Goal: Information Seeking & Learning: Find contact information

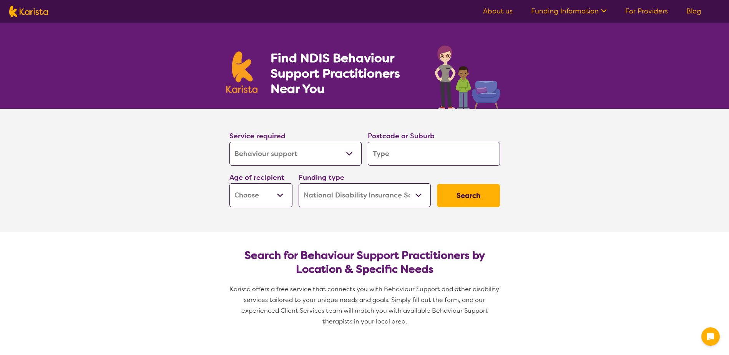
select select "Behaviour support"
select select "NDIS"
select select "Behaviour support"
select select "NDIS"
type input "3"
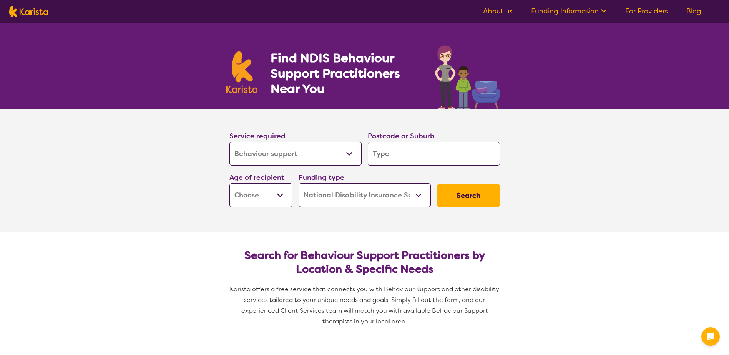
type input "3"
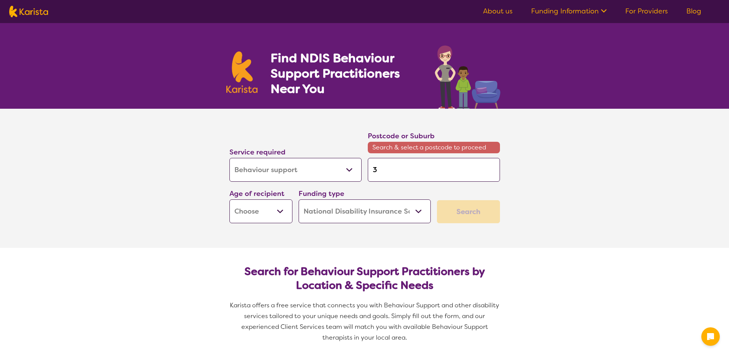
type input "33"
type input "337"
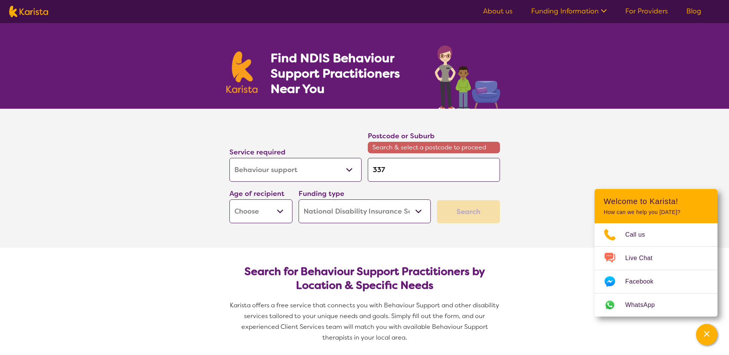
type input "33"
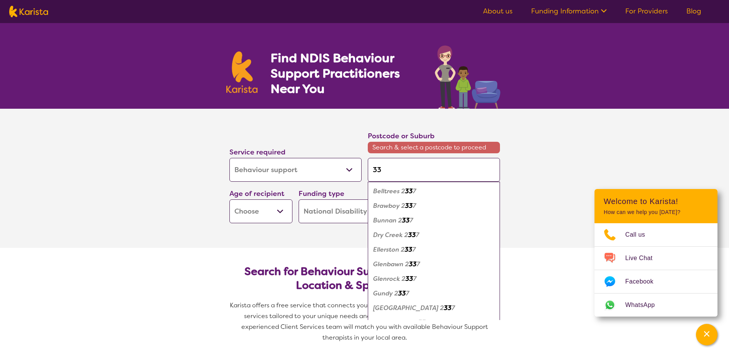
type input "333"
type input "3337"
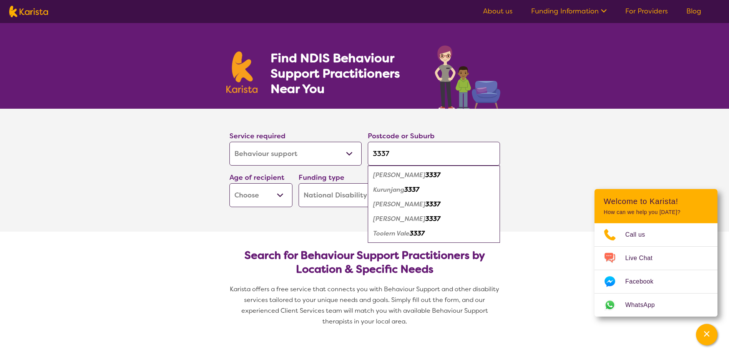
type input "333"
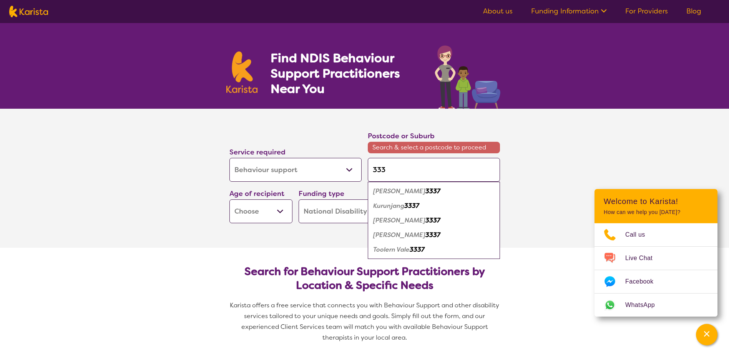
type input "33"
type input "3"
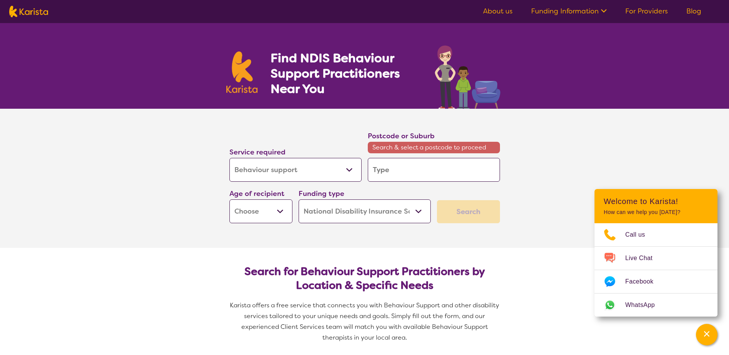
type input "s"
type input "st"
type input "str"
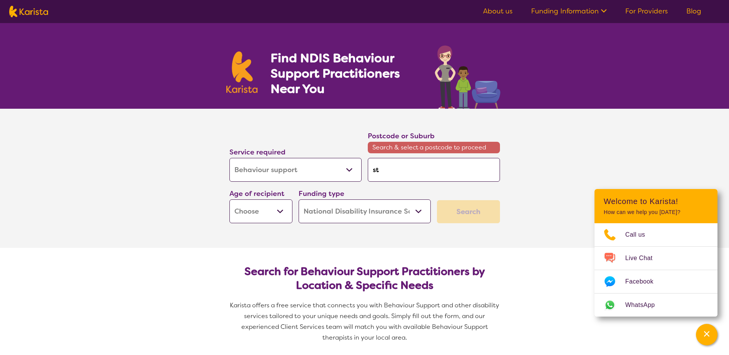
type input "str"
type input "stra"
type input "strat"
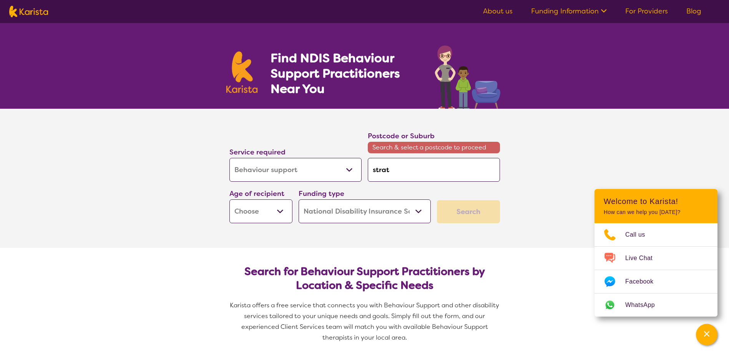
type input "strath"
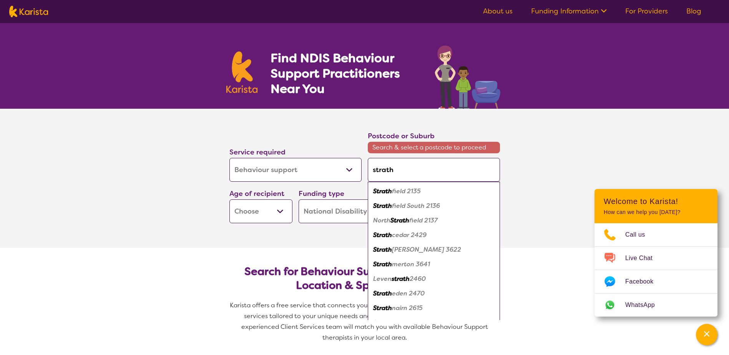
type input "stratht"
type input "strathtu"
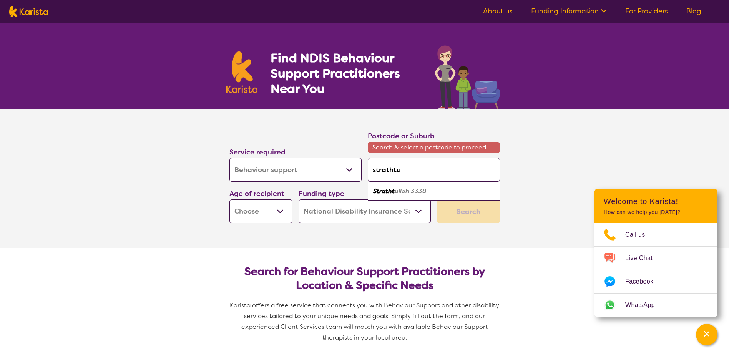
type input "strathtul"
type input "strathtull"
click at [411, 193] on em "oh 3338" at bounding box center [414, 191] width 25 height 8
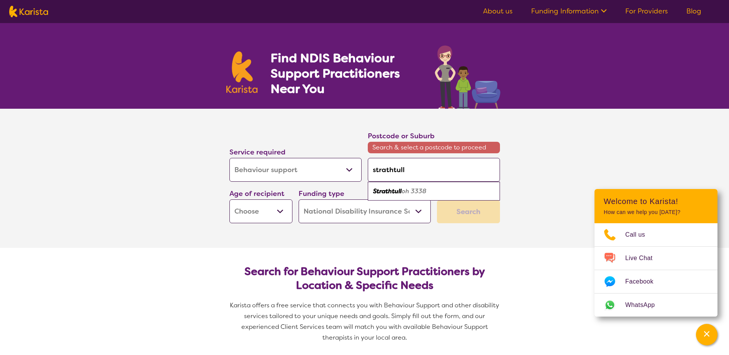
type input "3338"
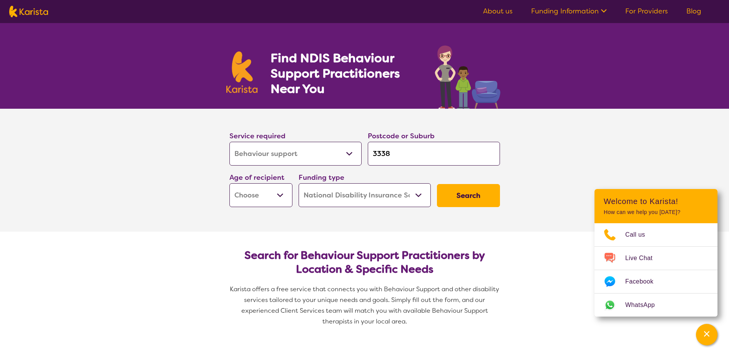
click at [266, 200] on select "Early Childhood - 0 to 9 Child - 10 to 11 Adolescent - 12 to 17 Adult - 18 to 6…" at bounding box center [261, 195] width 63 height 24
select select "CH"
click at [230, 183] on select "Early Childhood - 0 to 9 Child - 10 to 11 Adolescent - 12 to 17 Adult - 18 to 6…" at bounding box center [261, 195] width 63 height 24
select select "CH"
click at [483, 191] on button "Search" at bounding box center [468, 195] width 63 height 23
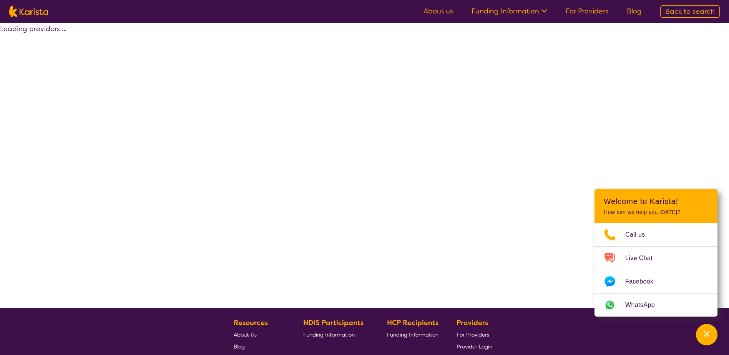
select select "by_score"
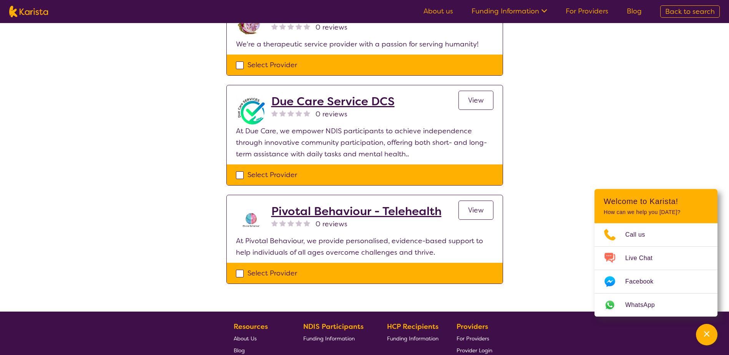
scroll to position [760, 0]
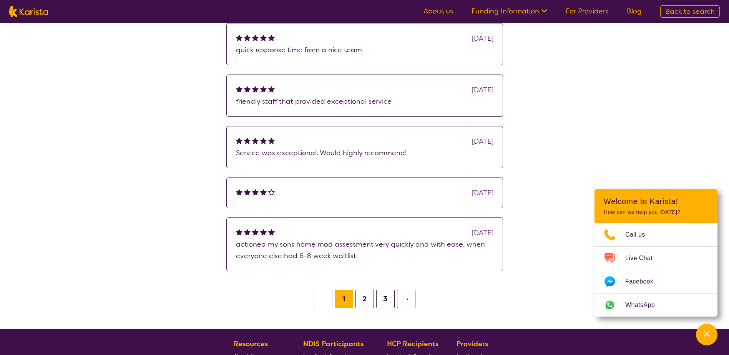
scroll to position [566, 0]
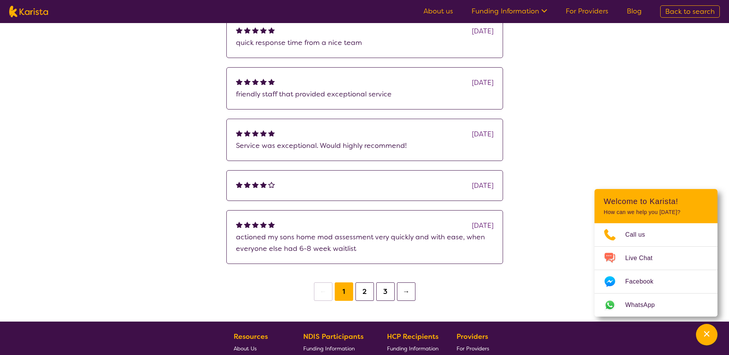
click at [363, 283] on button "2" at bounding box center [365, 292] width 18 height 18
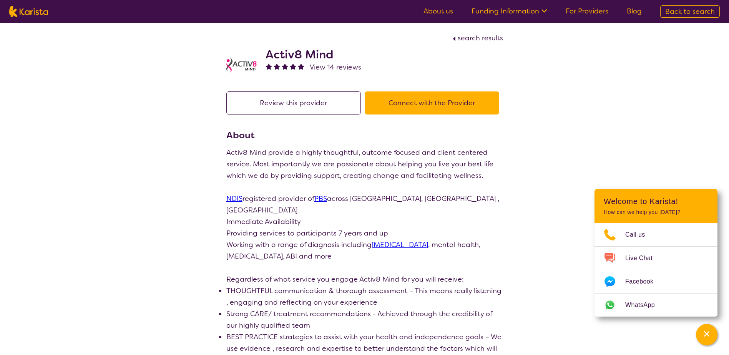
click at [435, 100] on button "Connect with the Provider" at bounding box center [432, 103] width 135 height 23
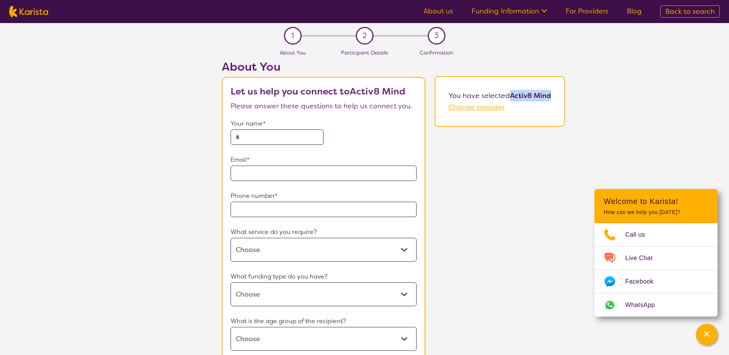
drag, startPoint x: 511, startPoint y: 95, endPoint x: 551, endPoint y: 95, distance: 39.6
click at [551, 95] on b "Activ8 Mind" at bounding box center [530, 95] width 41 height 9
copy b "Activ8 Mind"
